Goal: Task Accomplishment & Management: Complete application form

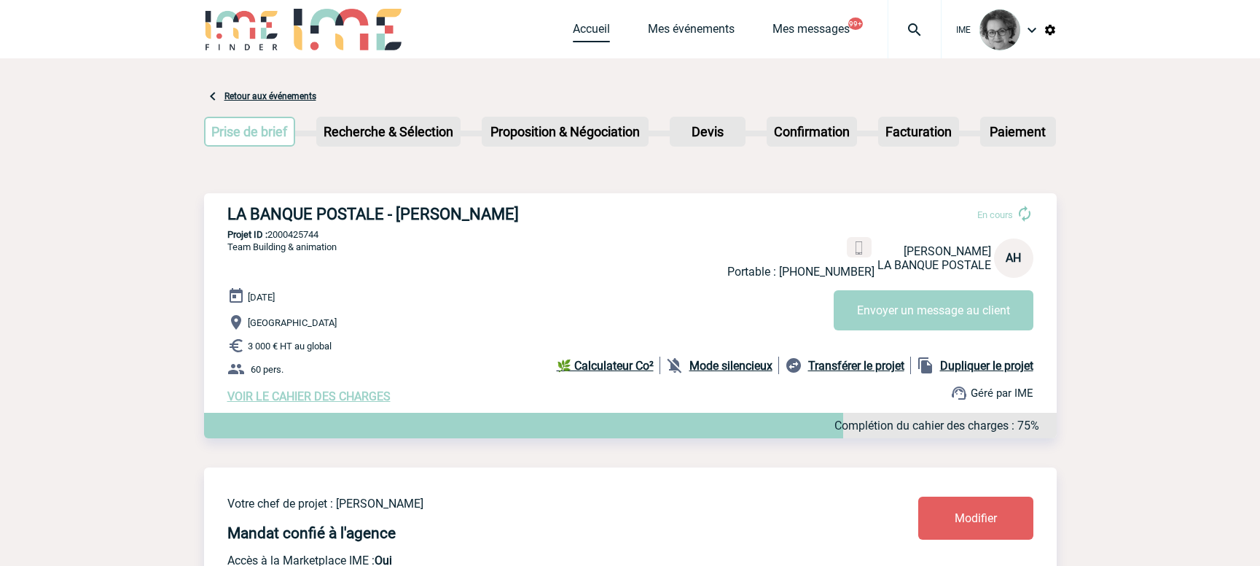
click at [587, 30] on link "Accueil" at bounding box center [591, 32] width 37 height 20
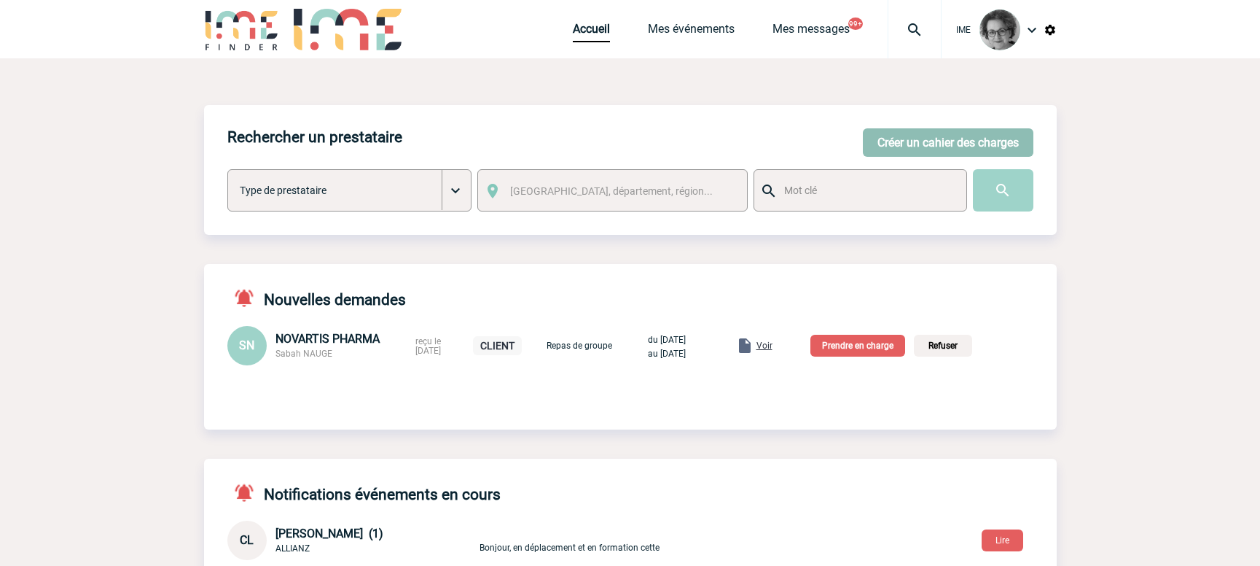
click at [955, 138] on button "Créer un cahier des charges" at bounding box center [948, 142] width 171 height 28
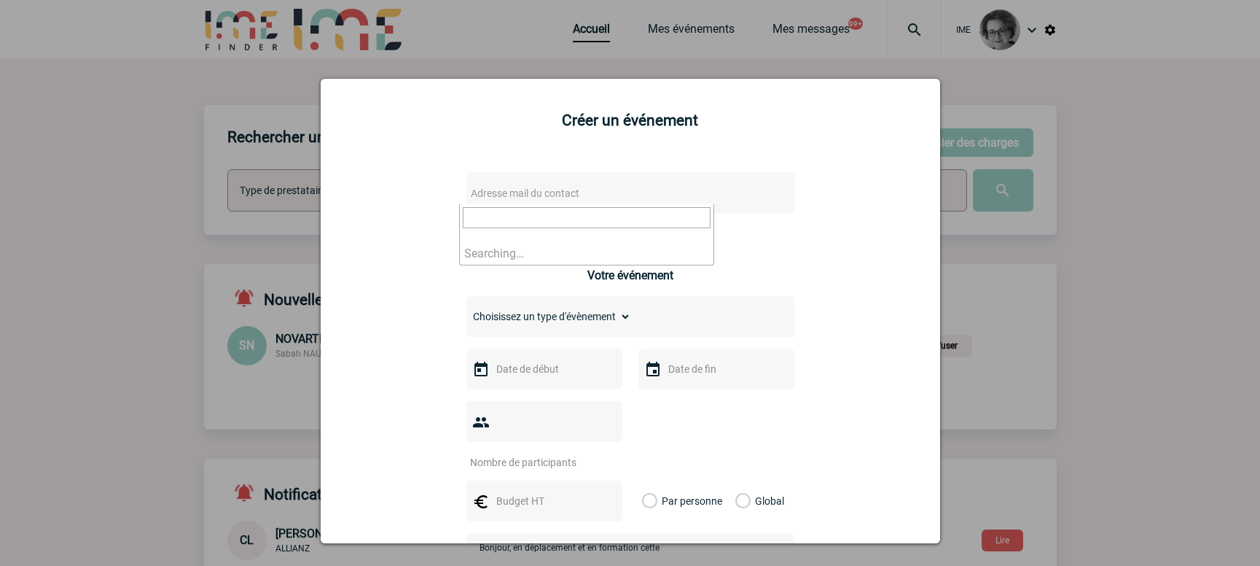
click at [689, 183] on span "Adresse mail du contact" at bounding box center [592, 193] width 255 height 20
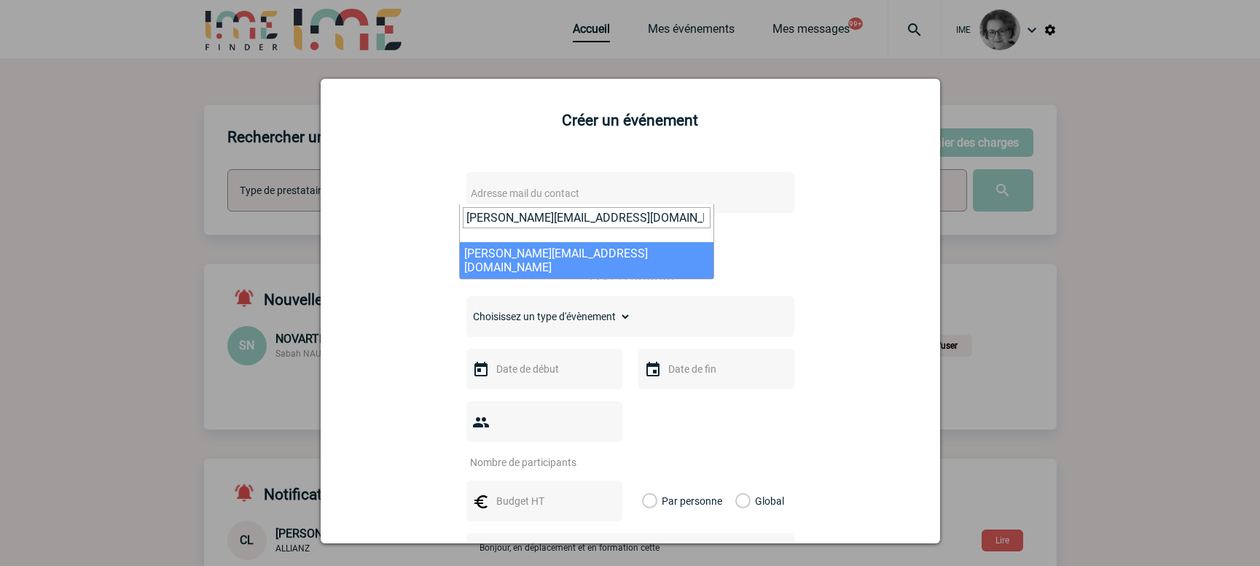
type input "stephanie.cadet@atout-france.fr"
select select "133033"
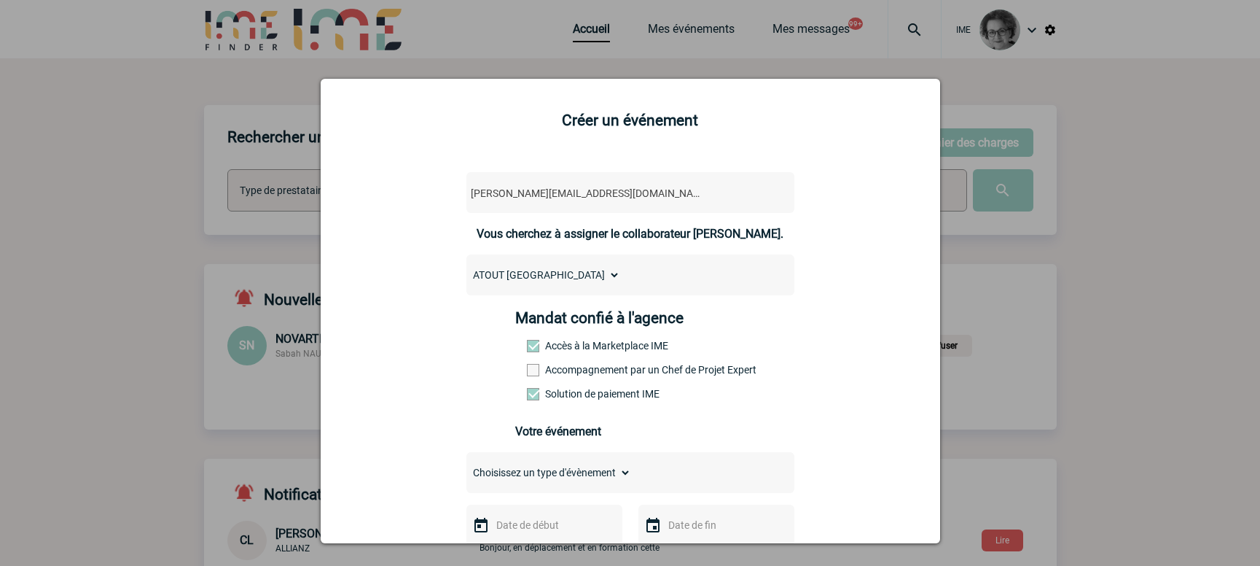
click at [576, 370] on label "Accompagnement par un Chef de Projet Expert" at bounding box center [559, 370] width 64 height 12
click at [0, 0] on input "Accompagnement par un Chef de Projet Expert" at bounding box center [0, 0] width 0 height 0
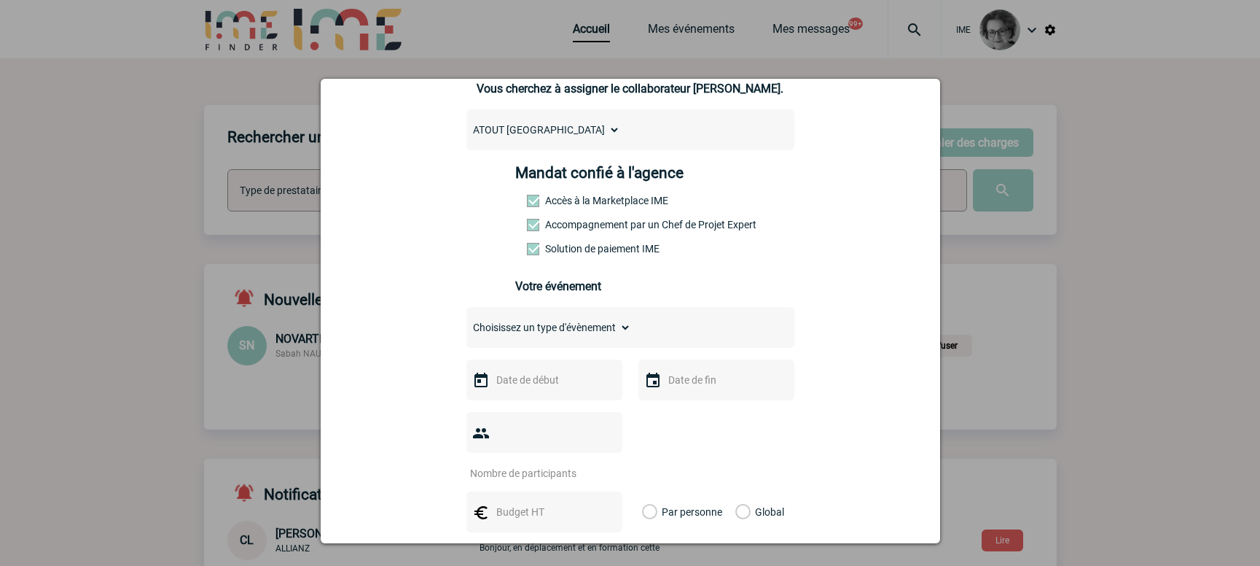
scroll to position [146, 0]
click at [600, 332] on select "Choisissez un type d'évènement Séminaire avec nuitée Séminaire sans nuitée Repa…" at bounding box center [548, 326] width 165 height 20
select select "1"
click at [466, 320] on select "Choisissez un type d'évènement Séminaire avec nuitée Séminaire sans nuitée Repa…" at bounding box center [548, 326] width 165 height 20
click at [570, 382] on input "text" at bounding box center [543, 378] width 101 height 19
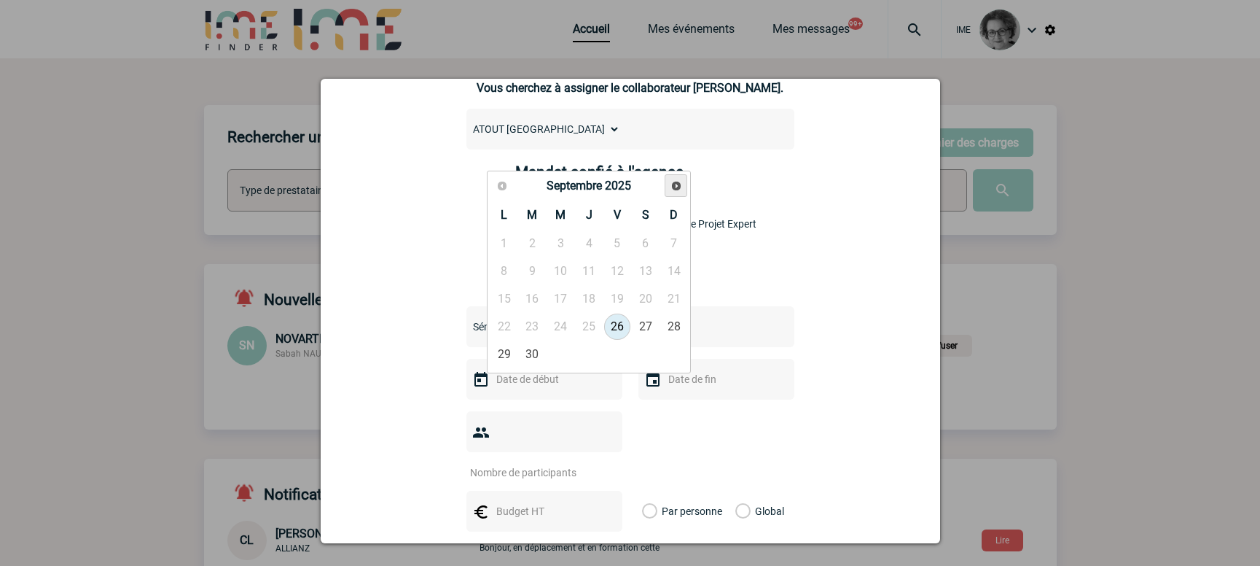
click at [675, 182] on span "Suivant" at bounding box center [676, 186] width 12 height 12
click at [501, 271] on link "6" at bounding box center [503, 271] width 27 height 26
type input "06-10-2025"
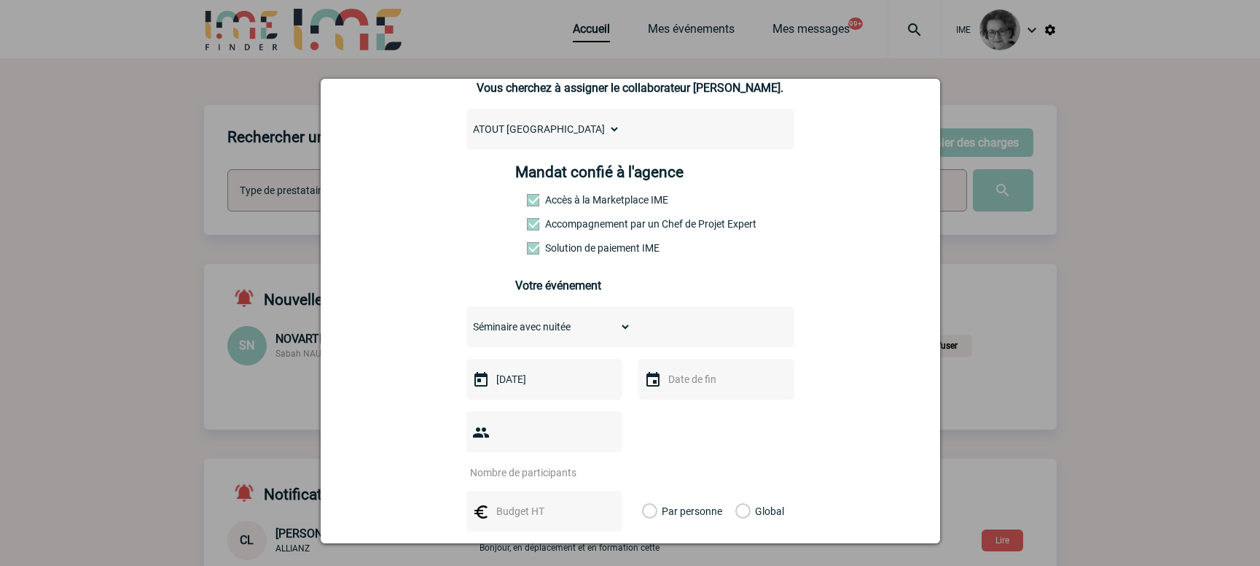
click at [732, 383] on input "text" at bounding box center [715, 378] width 101 height 19
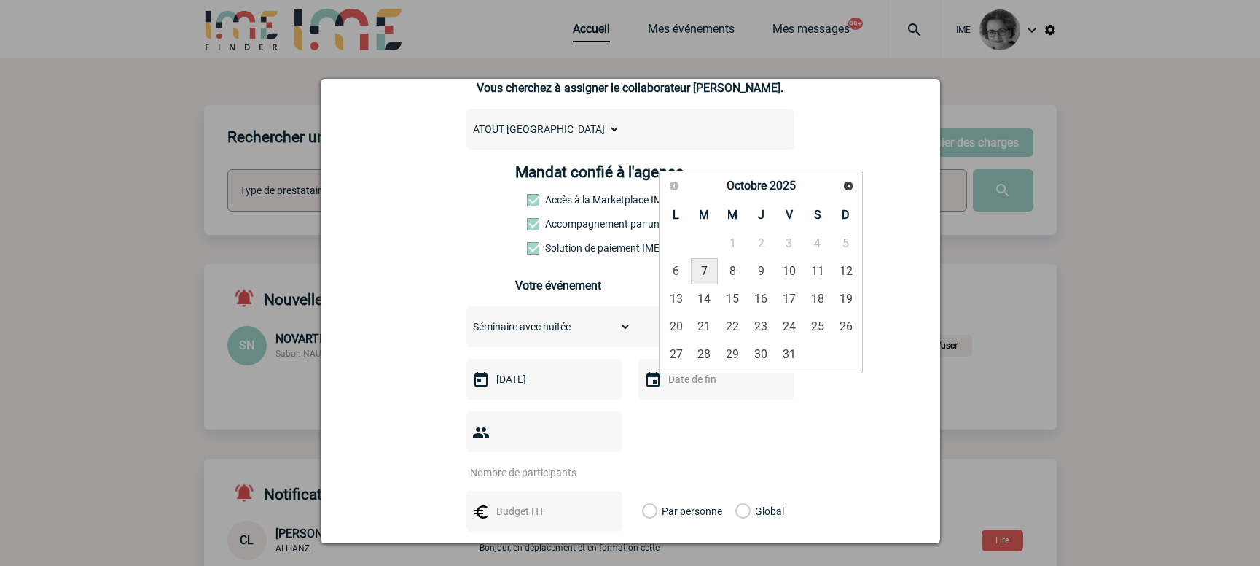
click at [706, 265] on link "7" at bounding box center [704, 271] width 27 height 26
type input "07-10-2025"
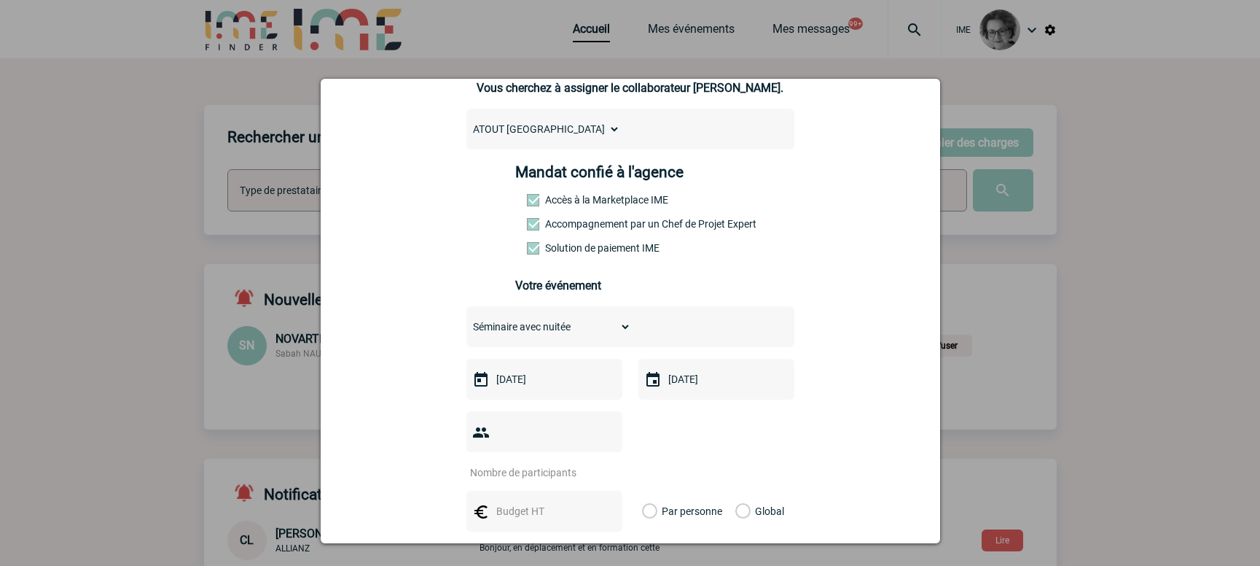
click at [574, 463] on input "number" at bounding box center [534, 472] width 137 height 19
type input "5"
click at [512, 501] on input "text" at bounding box center [543, 510] width 101 height 19
type input "2500"
click at [735, 490] on label "Global" at bounding box center [739, 510] width 9 height 41
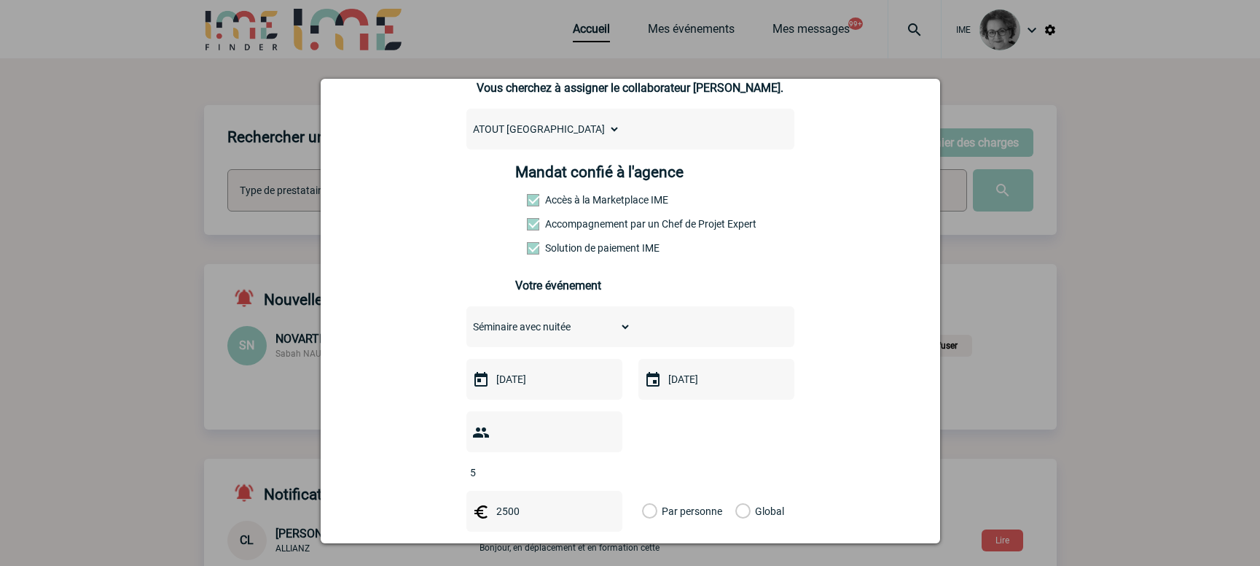
click at [0, 0] on input "Global" at bounding box center [0, 0] width 0 height 0
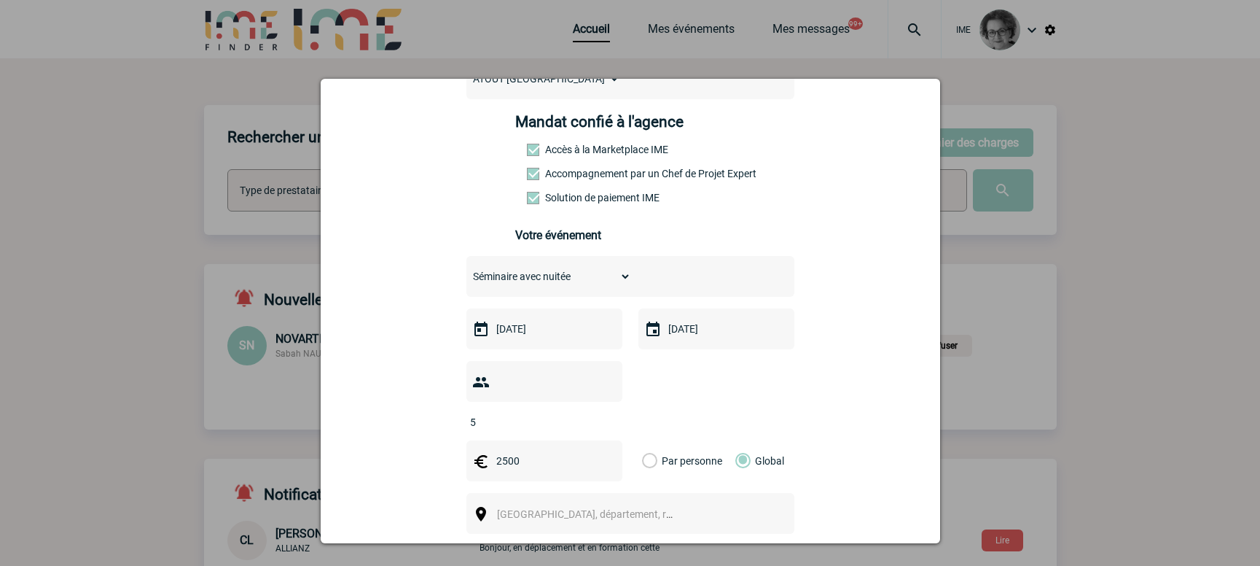
scroll to position [292, 0]
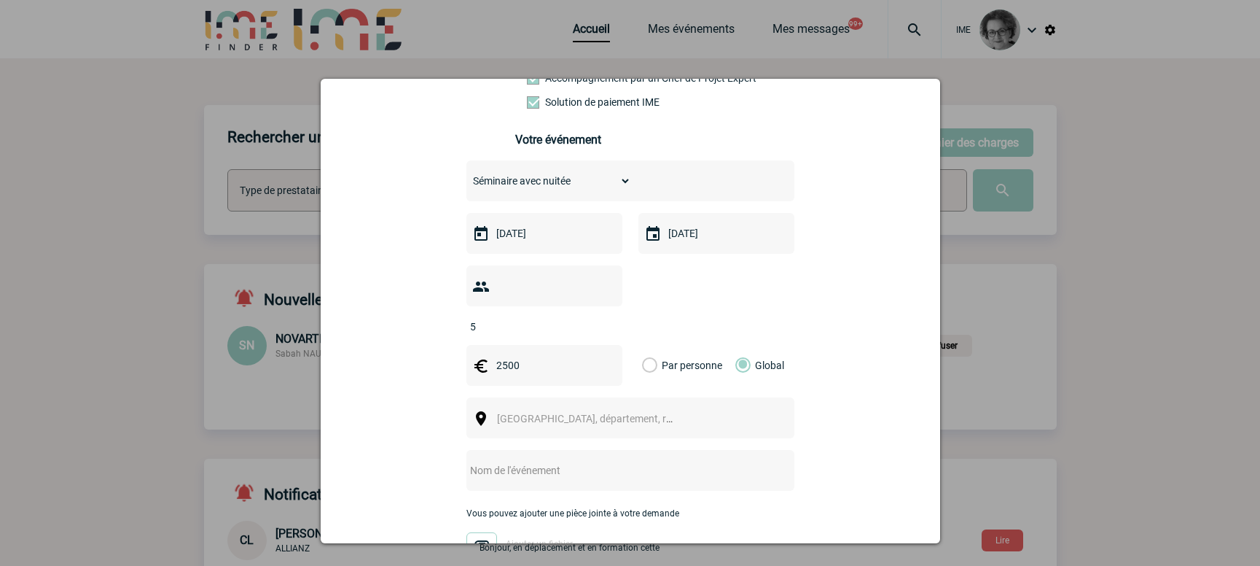
click at [633, 408] on span "Ville, département, région..." at bounding box center [591, 418] width 200 height 20
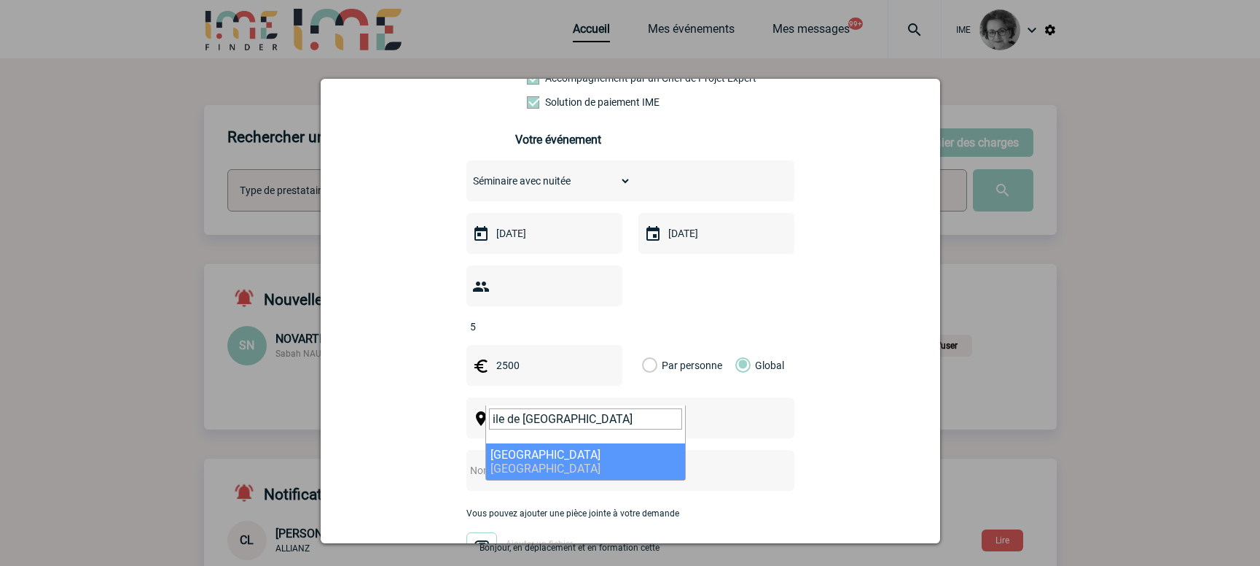
type input "ile de France"
select select "2"
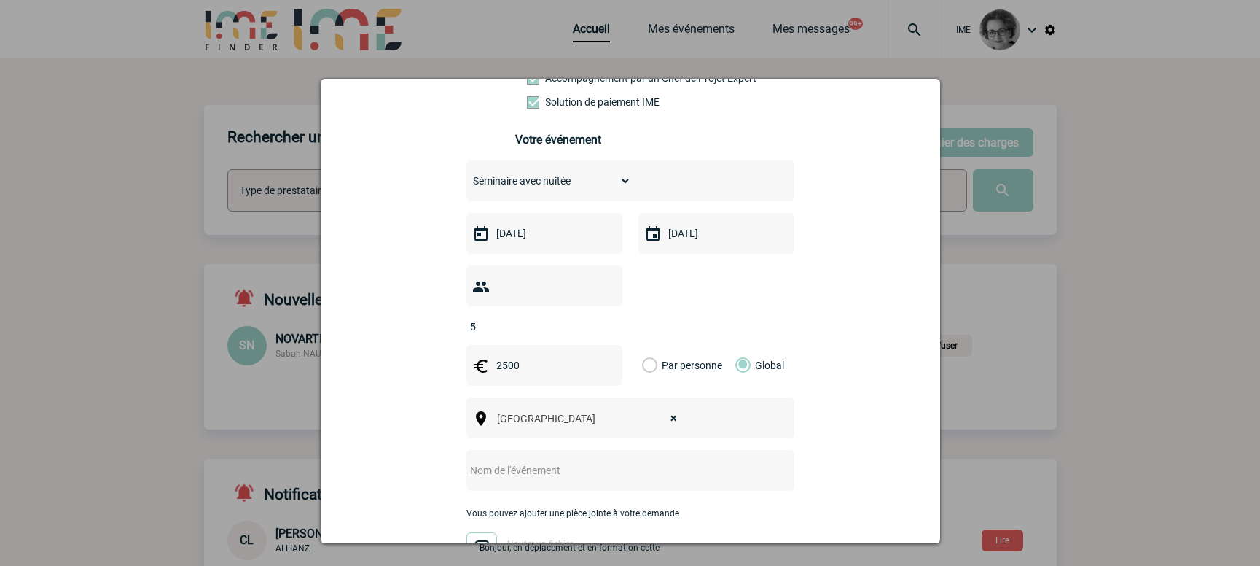
click at [539, 461] on input "text" at bounding box center [610, 470] width 289 height 19
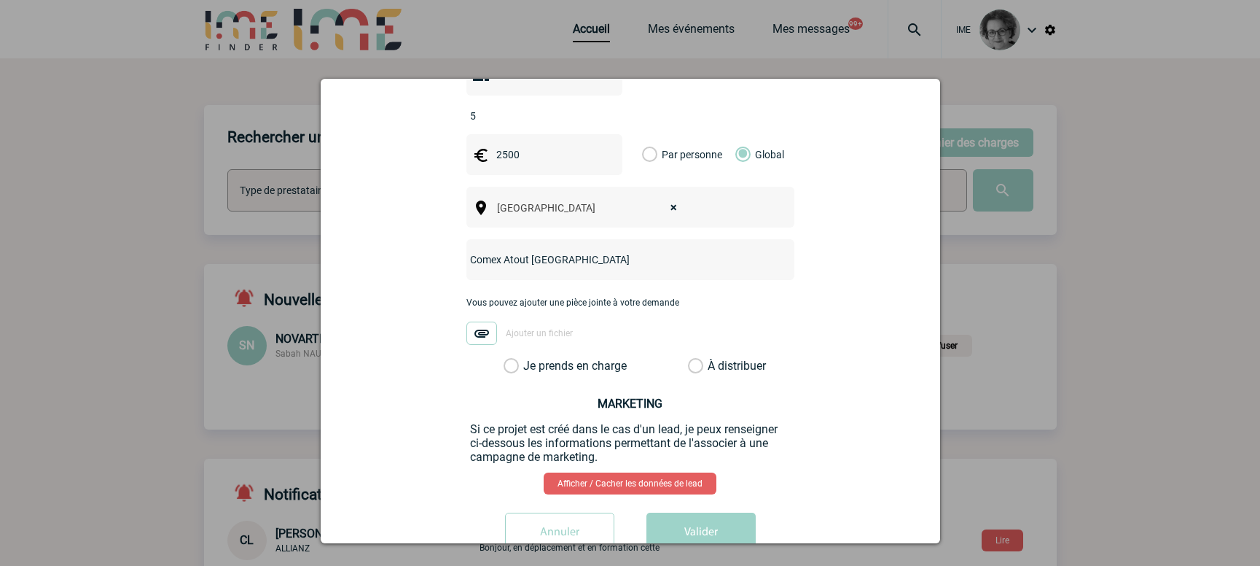
scroll to position [510, 0]
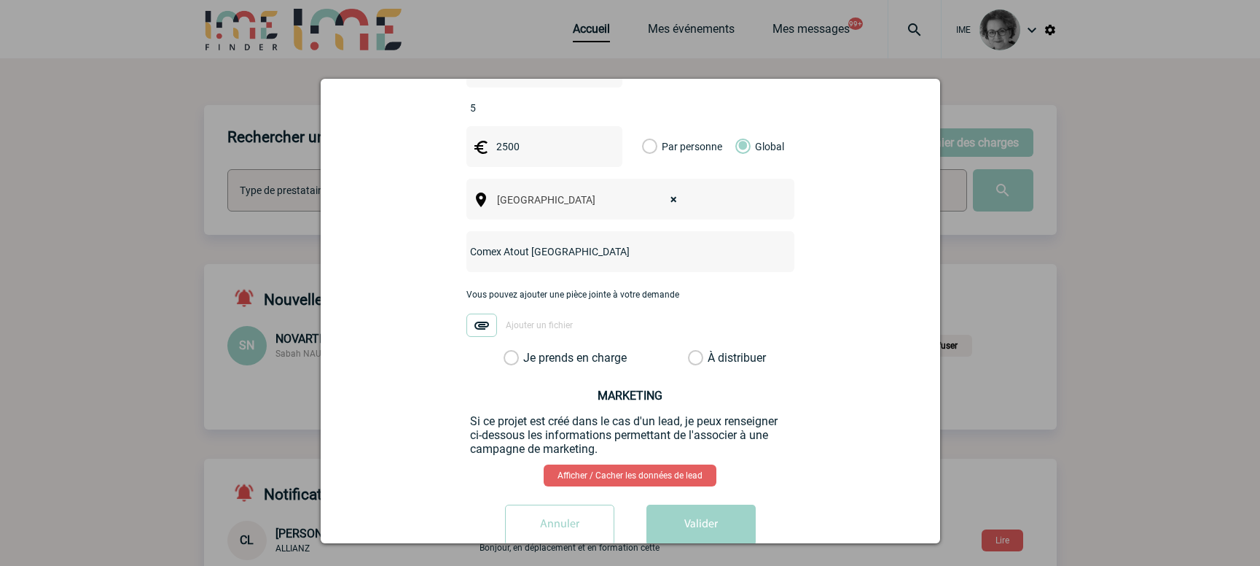
type input "Comex Atout France"
click at [528, 351] on label "Je prends en charge" at bounding box center [516, 358] width 25 height 15
click at [0, 0] on input "Je prends en charge" at bounding box center [0, 0] width 0 height 0
click at [680, 511] on button "Valider" at bounding box center [700, 524] width 109 height 41
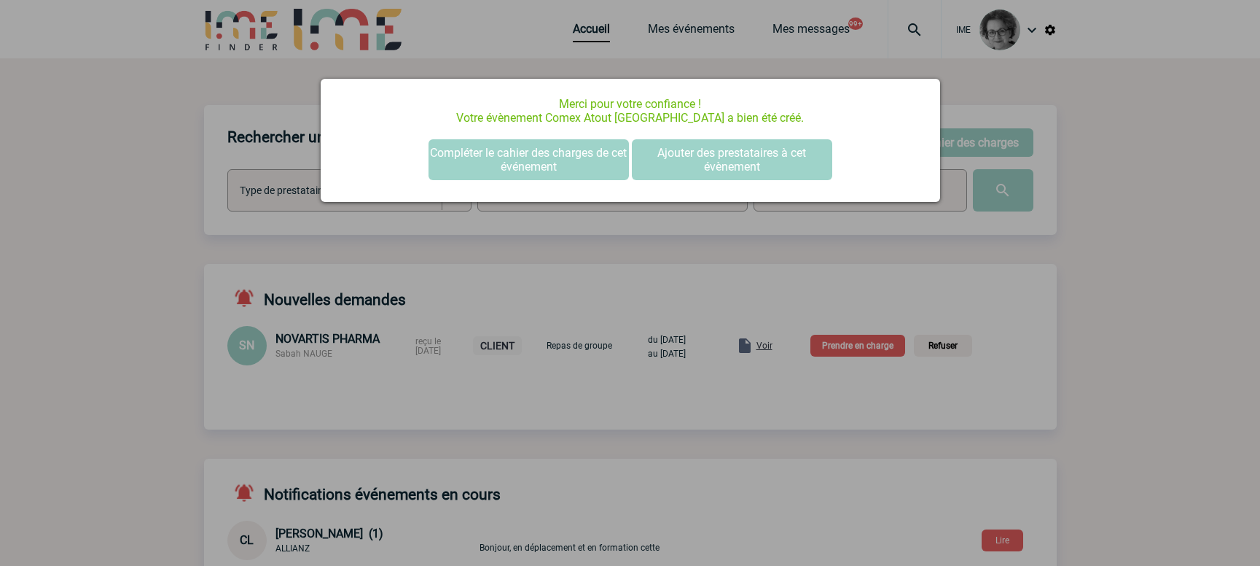
scroll to position [0, 0]
click at [697, 160] on button "Ajouter des prestataires à cet évènement" at bounding box center [732, 159] width 200 height 41
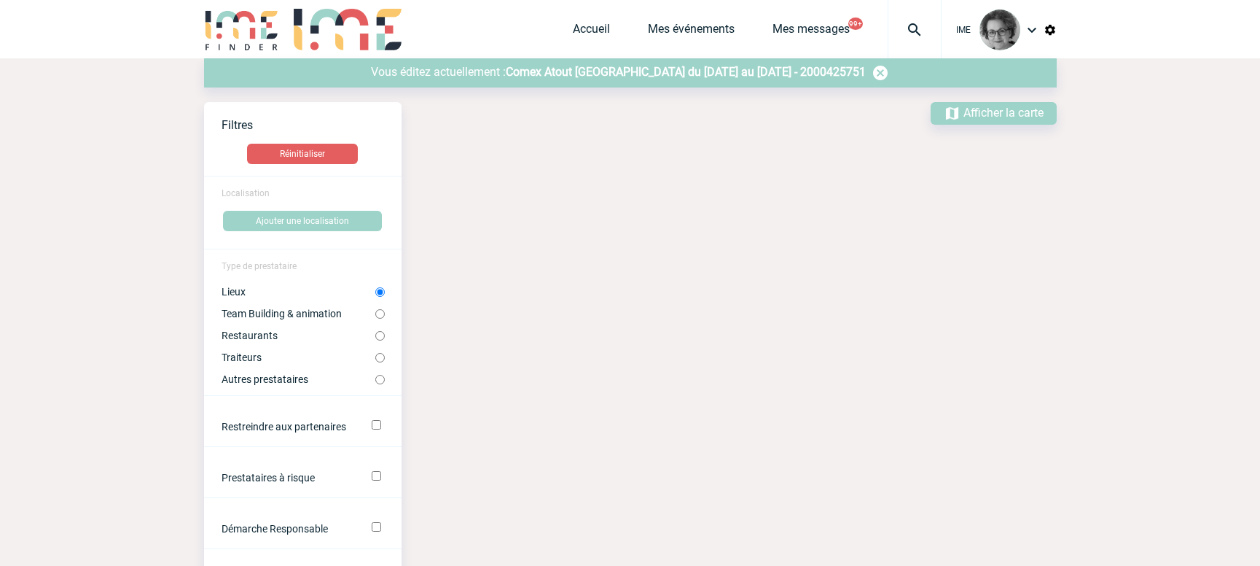
click at [710, 70] on span "Comex Atout France du 06 Octobre 2025 au 07 Octobre 2025 - 2000425751" at bounding box center [686, 72] width 360 height 14
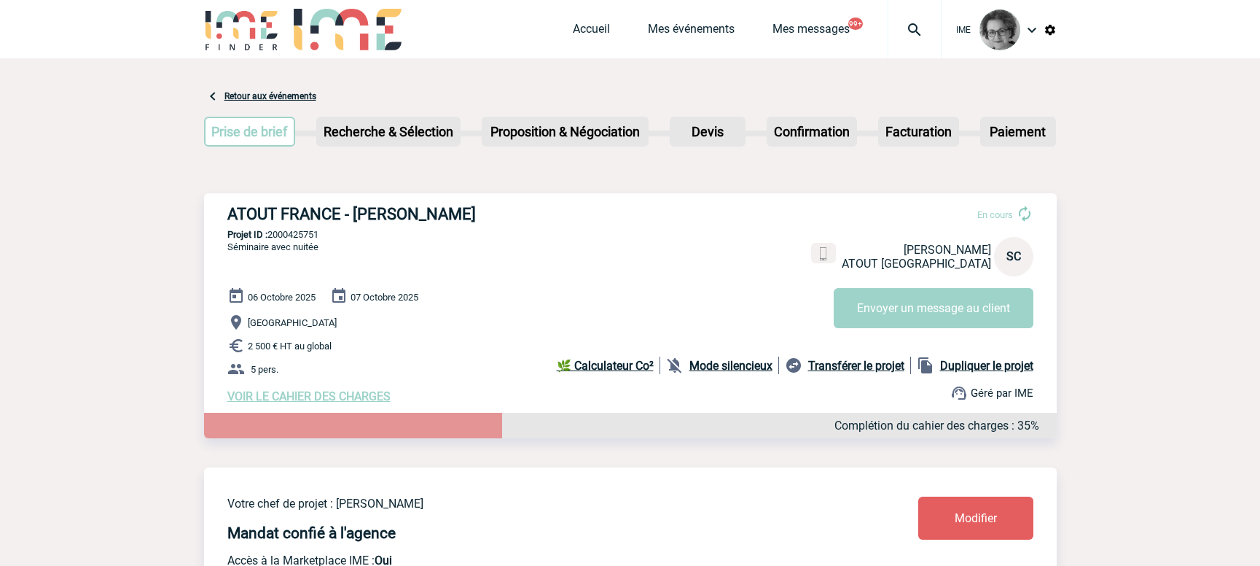
drag, startPoint x: 224, startPoint y: 214, endPoint x: 493, endPoint y: 208, distance: 269.0
click at [493, 208] on div "ATOUT FRANCE - [PERSON_NAME] En cours [PERSON_NAME] ATOUT FRANCE SC Envoyer un …" at bounding box center [630, 304] width 853 height 222
copy h3 "ATOUT FRANCE - [PERSON_NAME]"
click at [606, 431] on div "Complétion du cahier des charges : 35%" at bounding box center [630, 425] width 853 height 26
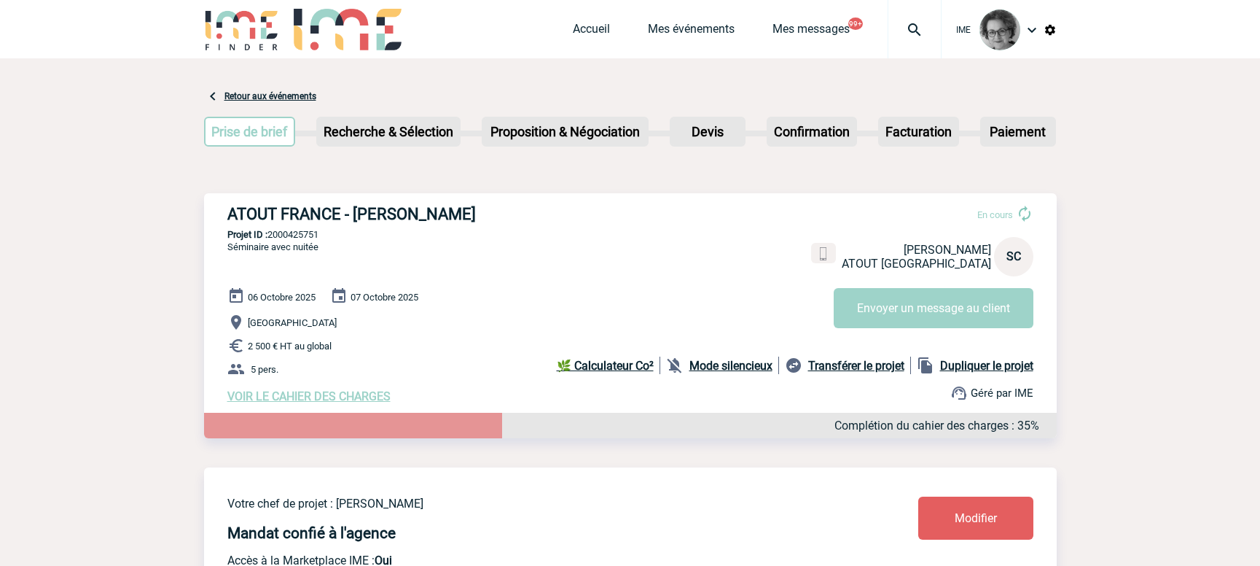
drag, startPoint x: 326, startPoint y: 232, endPoint x: 269, endPoint y: 234, distance: 57.6
click at [269, 234] on p "Projet ID : 2000425751" at bounding box center [630, 234] width 853 height 11
copy p "2000425751"
